Goal: Information Seeking & Learning: Learn about a topic

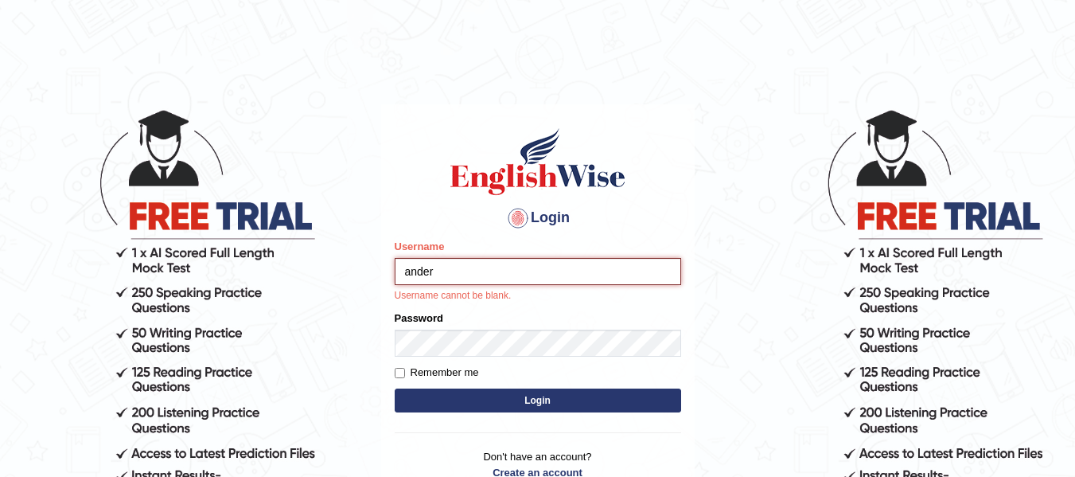
type input "Andersons"
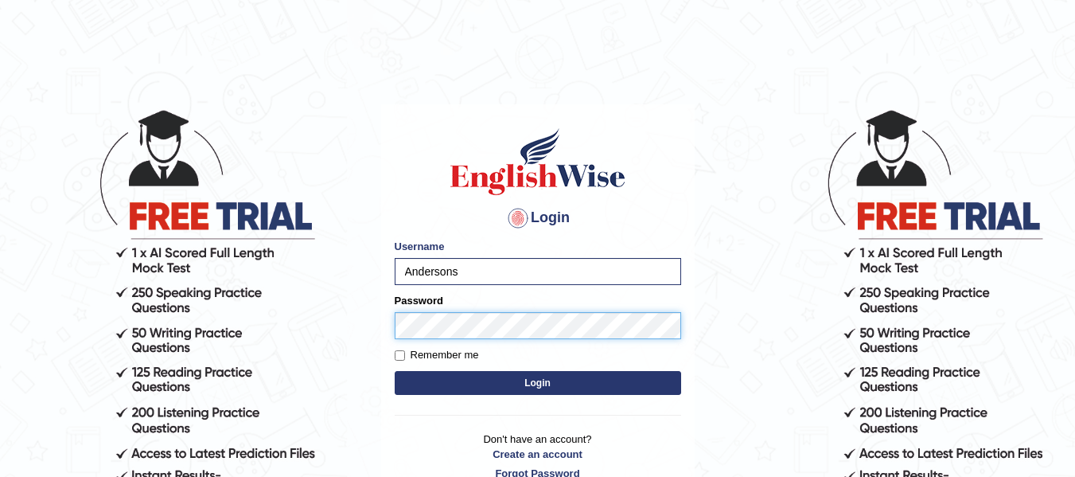
click at [395, 371] on button "Login" at bounding box center [538, 383] width 286 height 24
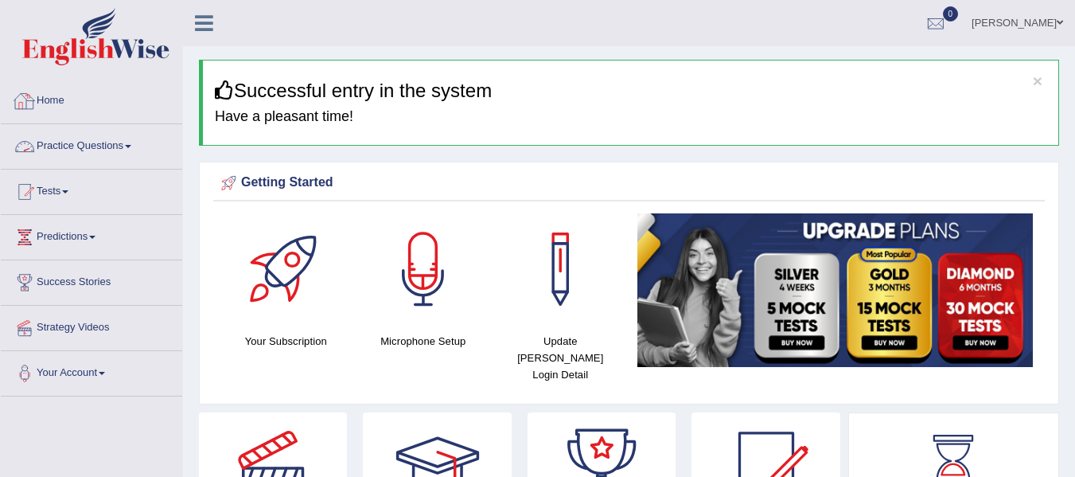
click at [65, 154] on link "Practice Questions" at bounding box center [91, 144] width 181 height 40
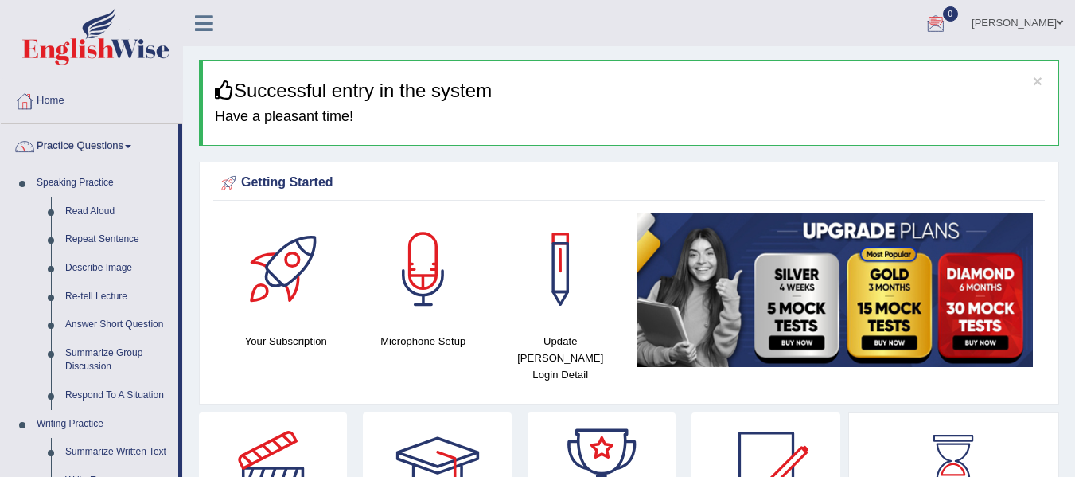
click at [952, 246] on img at bounding box center [835, 290] width 396 height 154
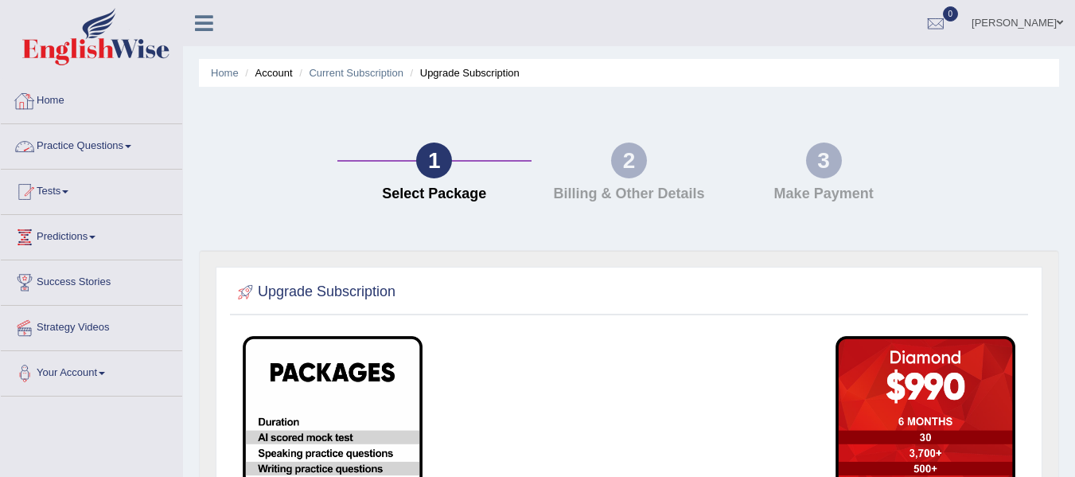
click at [42, 99] on link "Home" at bounding box center [91, 99] width 181 height 40
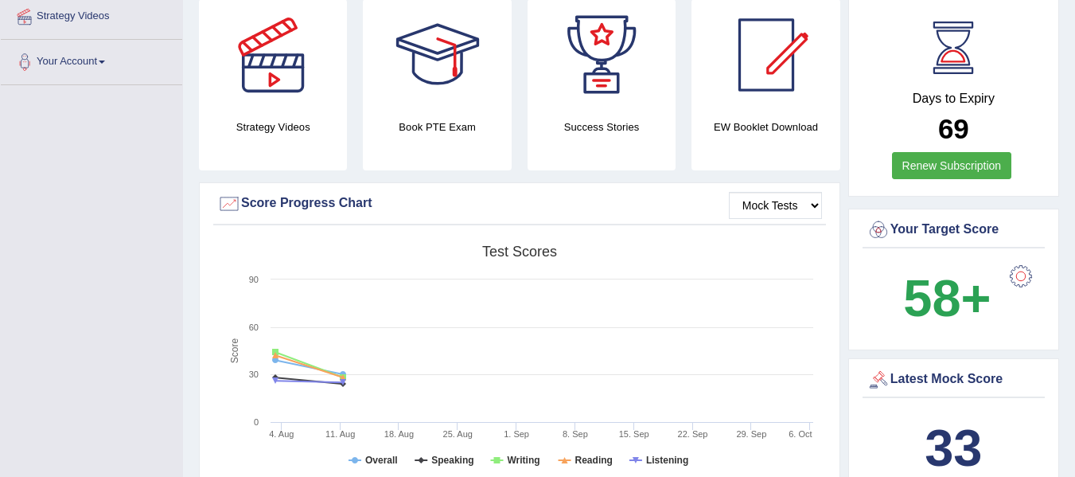
scroll to position [247, 0]
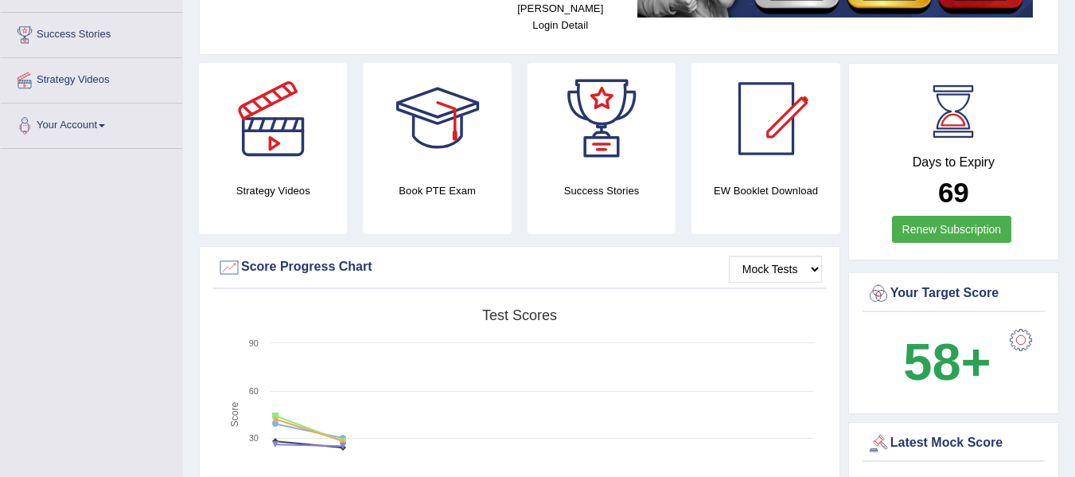
drag, startPoint x: 0, startPoint y: 0, endPoint x: 1086, endPoint y: 104, distance: 1090.9
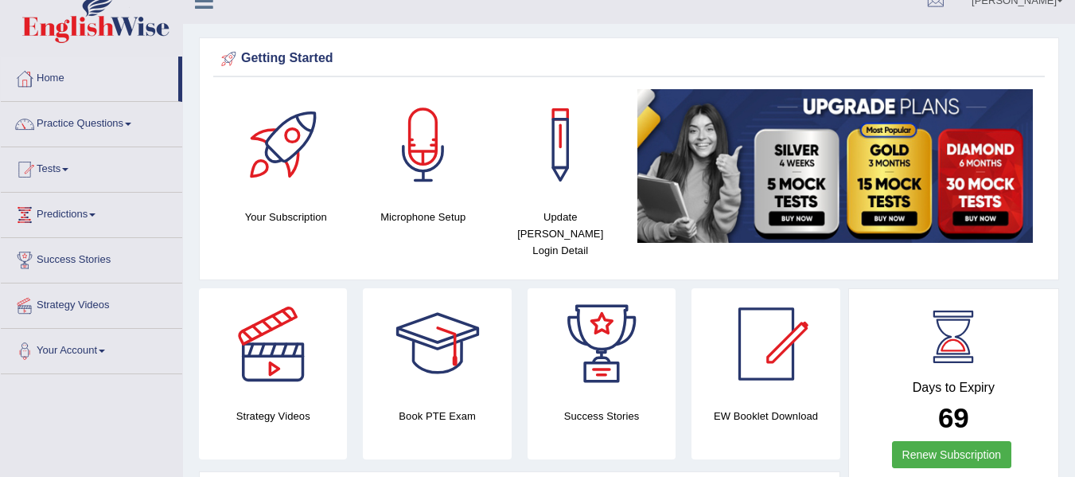
scroll to position [0, 0]
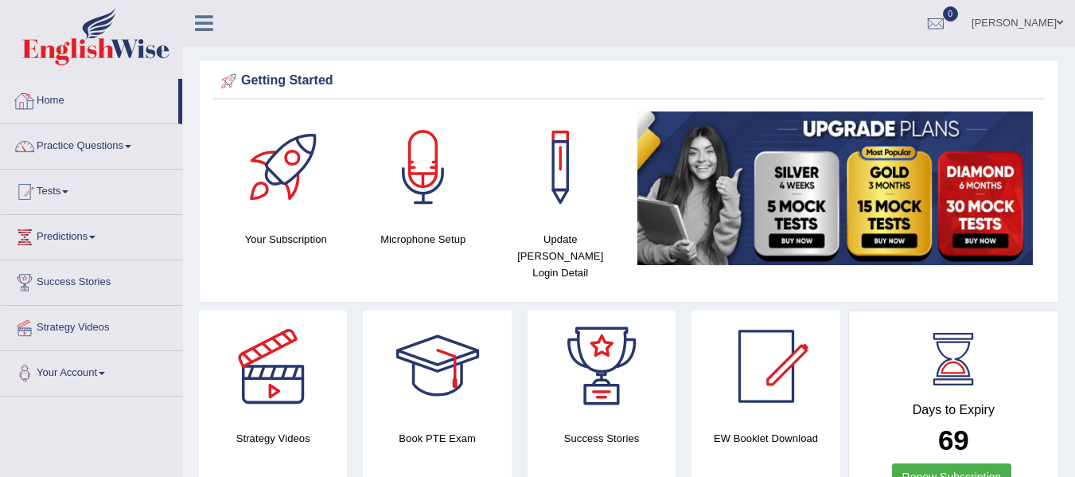
click at [18, 103] on div at bounding box center [25, 101] width 24 height 24
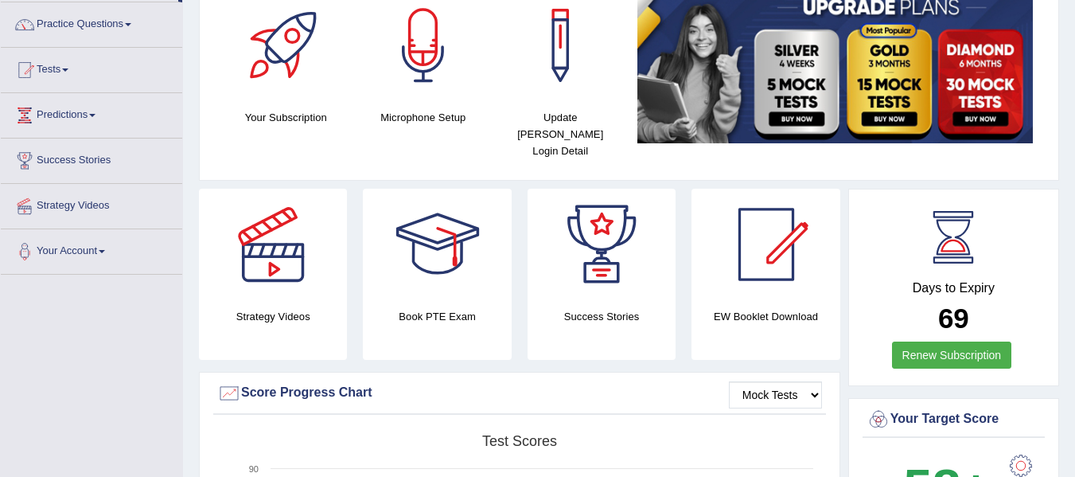
click at [1074, 112] on html "Toggle navigation Home Practice Questions Speaking Practice Read Aloud Repeat S…" at bounding box center [537, 116] width 1075 height 477
click at [989, 410] on div "Your Target Score" at bounding box center [953, 419] width 174 height 24
drag, startPoint x: 989, startPoint y: 410, endPoint x: 0, endPoint y: 514, distance: 994.2
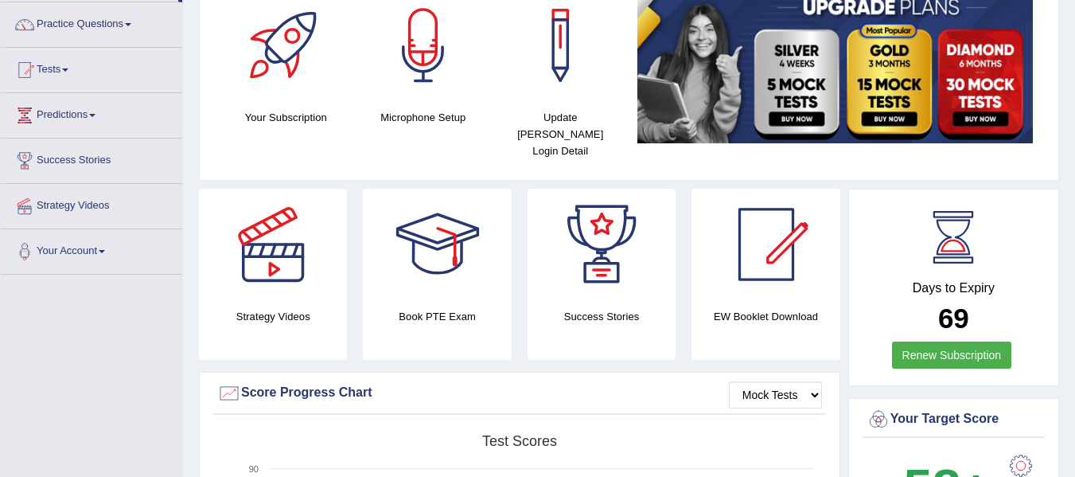
click at [0, 355] on html "Toggle navigation Home Practice Questions Speaking Practice Read Aloud Repeat S…" at bounding box center [537, 116] width 1075 height 477
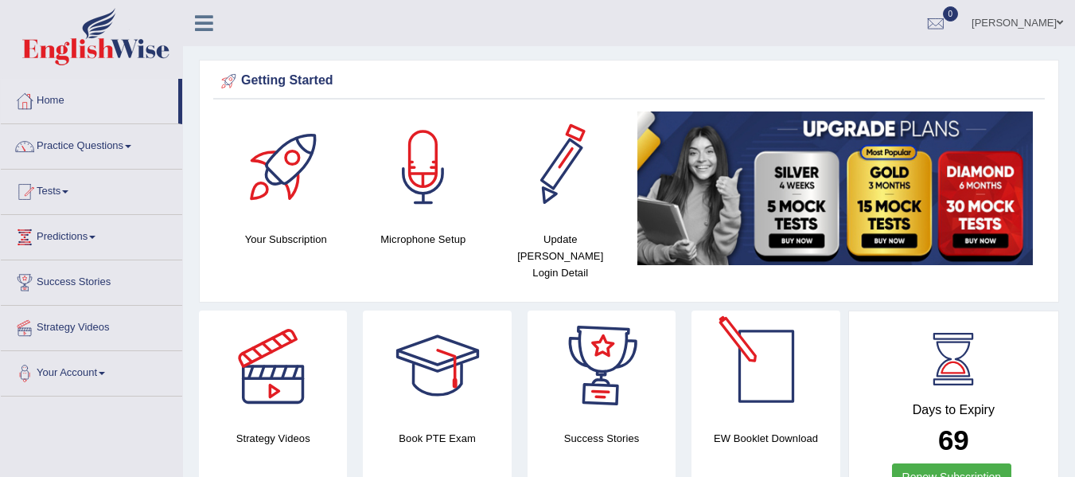
click at [407, 168] on div at bounding box center [423, 166] width 111 height 111
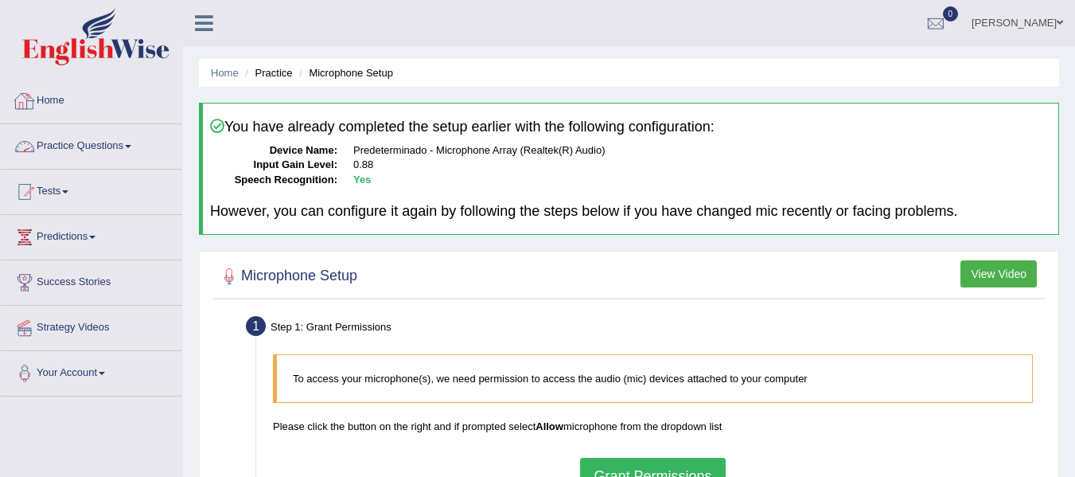
click at [75, 158] on link "Practice Questions" at bounding box center [91, 144] width 181 height 40
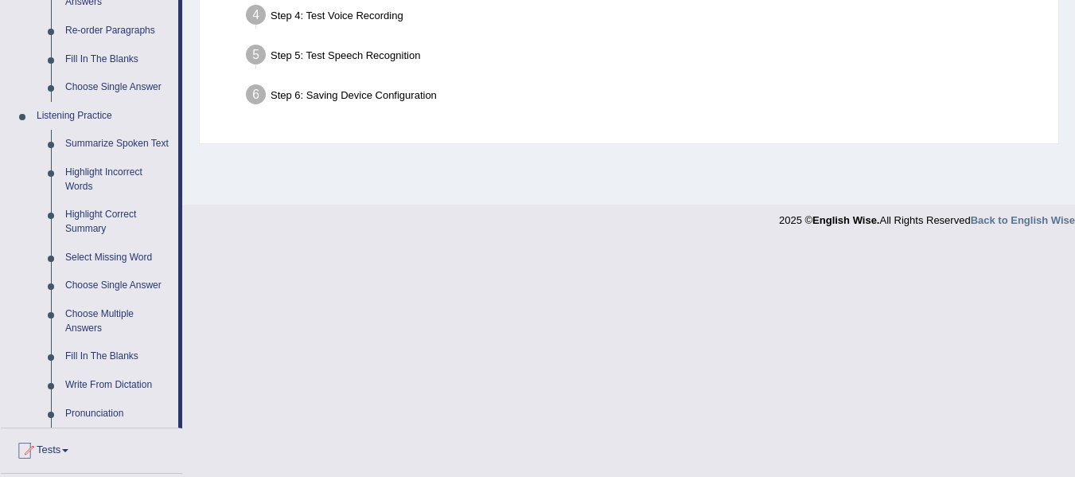
scroll to position [770, 0]
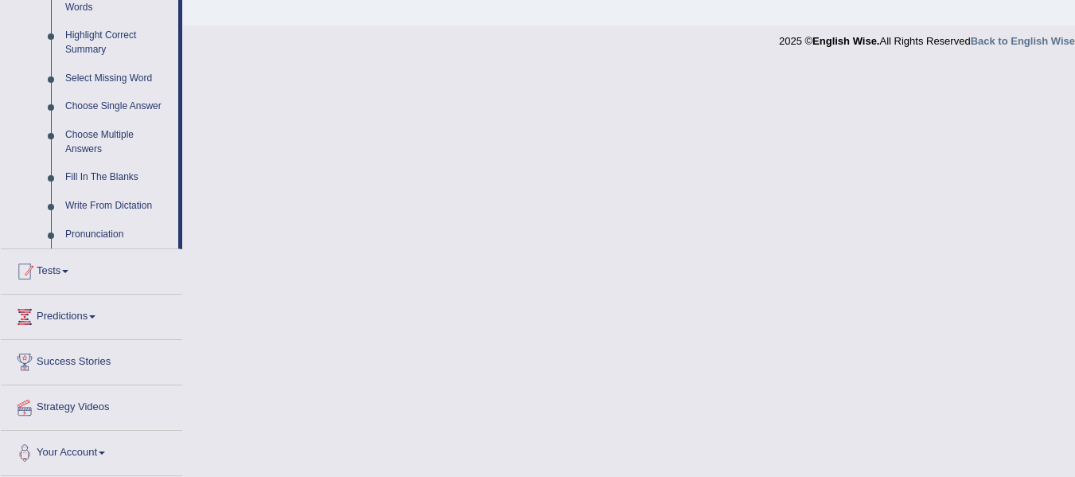
click at [53, 294] on link "Predictions" at bounding box center [91, 314] width 181 height 40
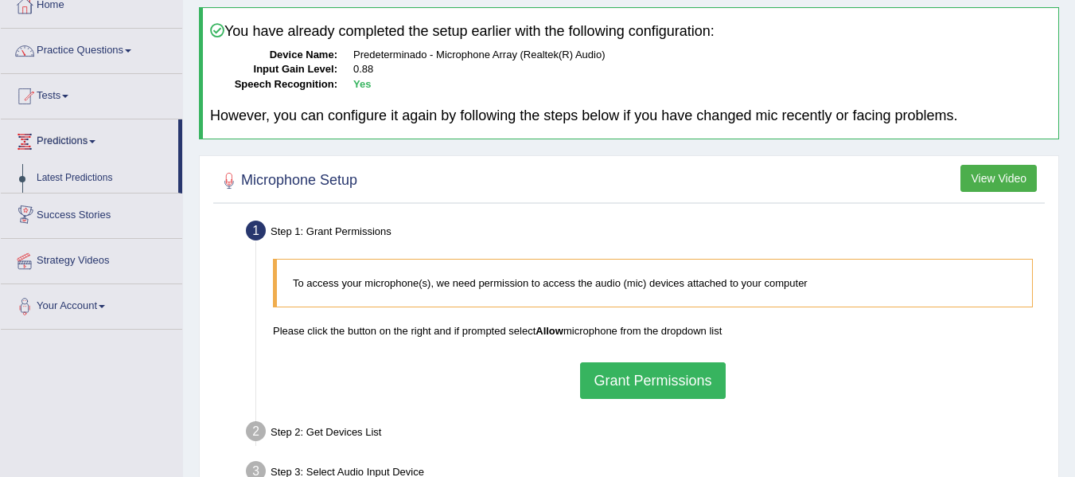
scroll to position [77, 0]
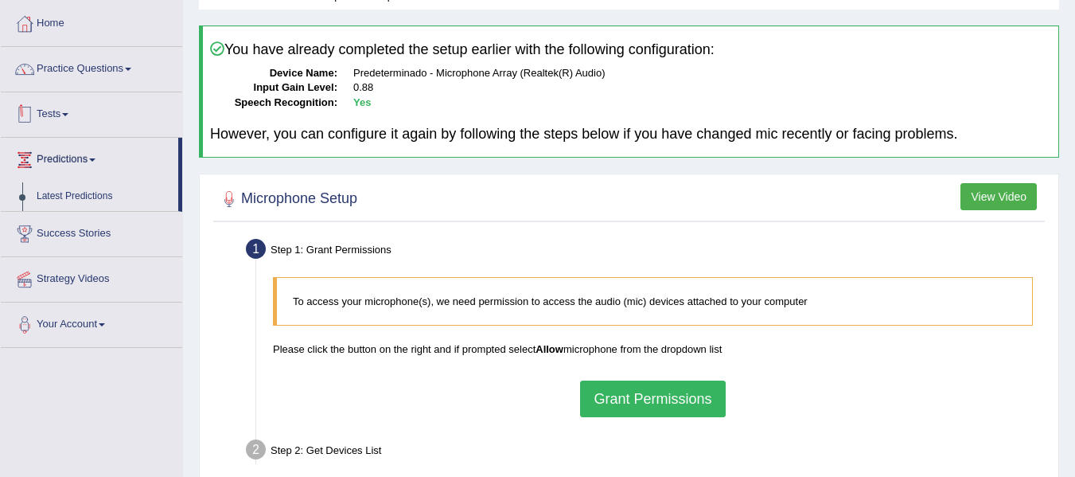
click at [41, 117] on link "Tests" at bounding box center [91, 112] width 181 height 40
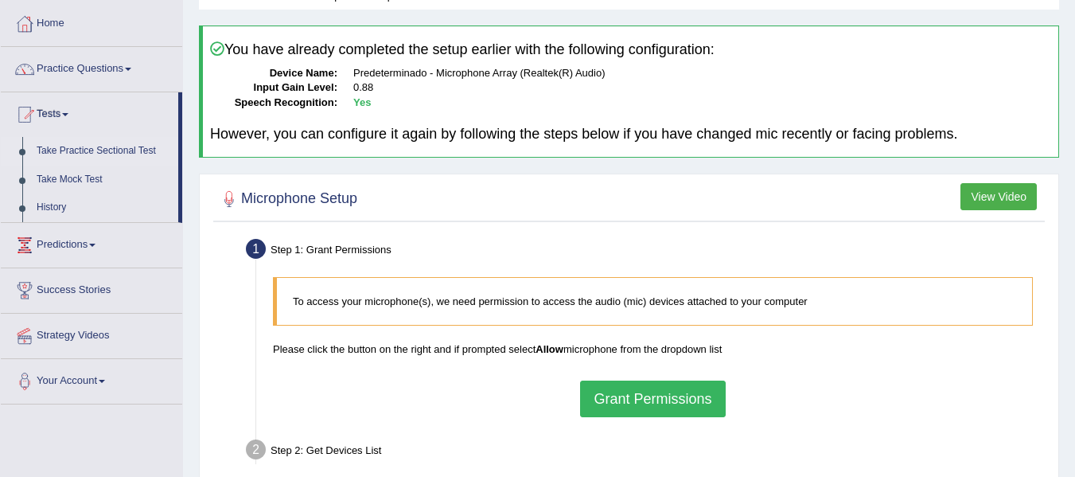
click at [88, 144] on link "Take Practice Sectional Test" at bounding box center [103, 151] width 149 height 29
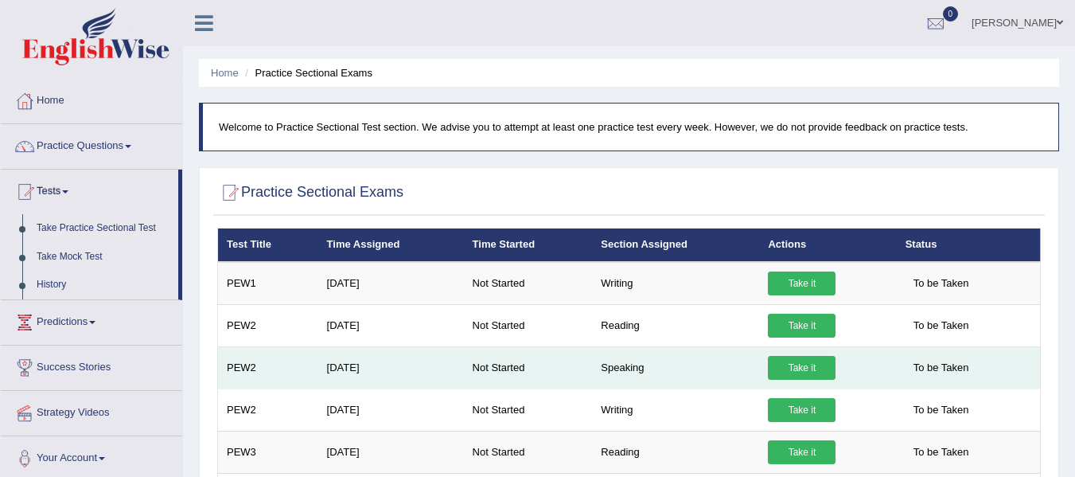
click at [795, 372] on link "Take it" at bounding box center [802, 368] width 68 height 24
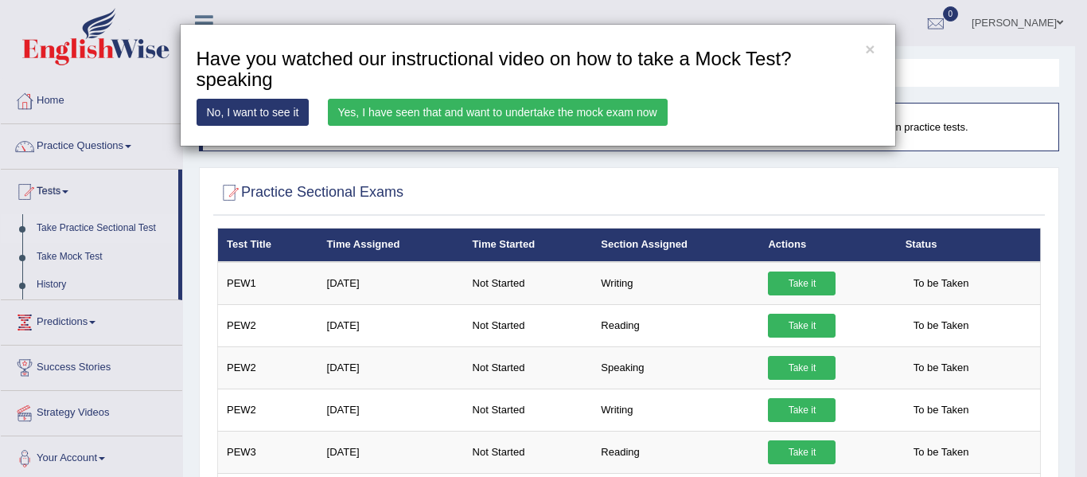
click at [552, 115] on link "Yes, I have seen that and want to undertake the mock exam now" at bounding box center [498, 112] width 340 height 27
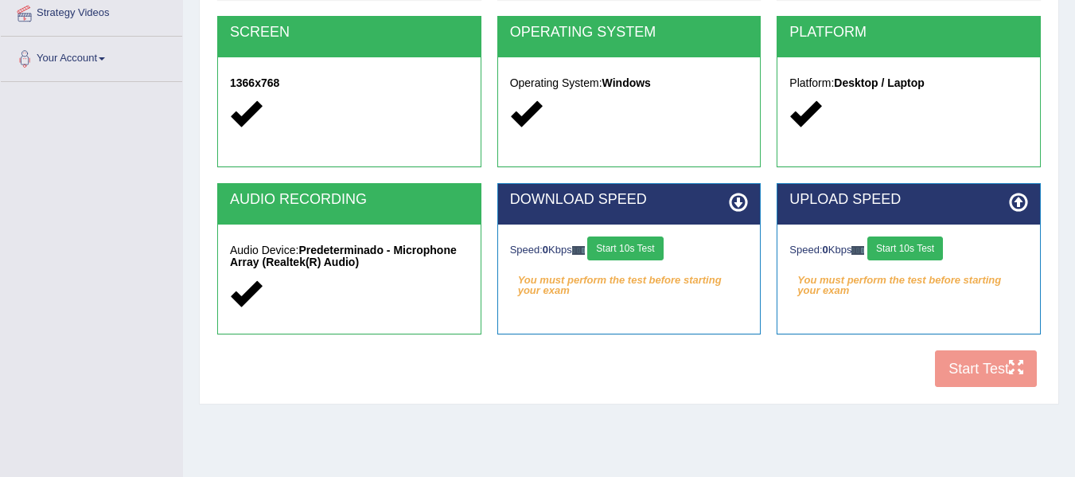
scroll to position [317, 0]
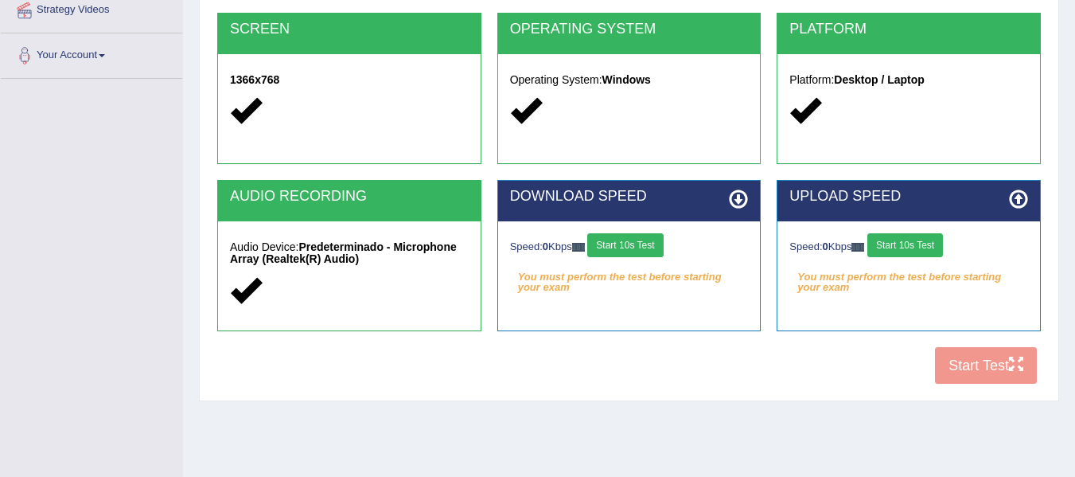
drag, startPoint x: 1086, startPoint y: 87, endPoint x: 1083, endPoint y: 257, distance: 170.3
click at [615, 242] on button "Start 10s Test" at bounding box center [625, 245] width 76 height 24
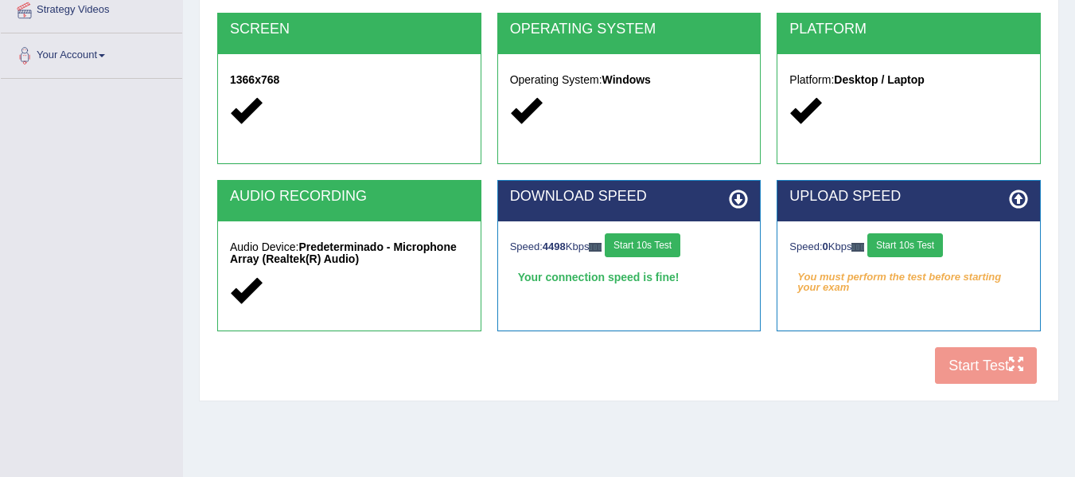
click at [932, 242] on button "Start 10s Test" at bounding box center [905, 245] width 76 height 24
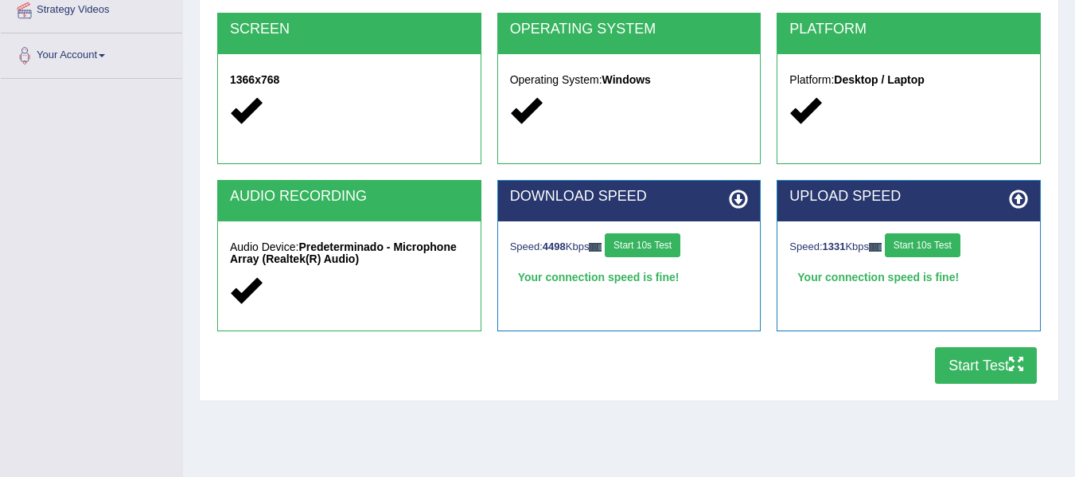
click at [980, 353] on button "Start Test" at bounding box center [986, 365] width 102 height 37
